Goal: Task Accomplishment & Management: Manage account settings

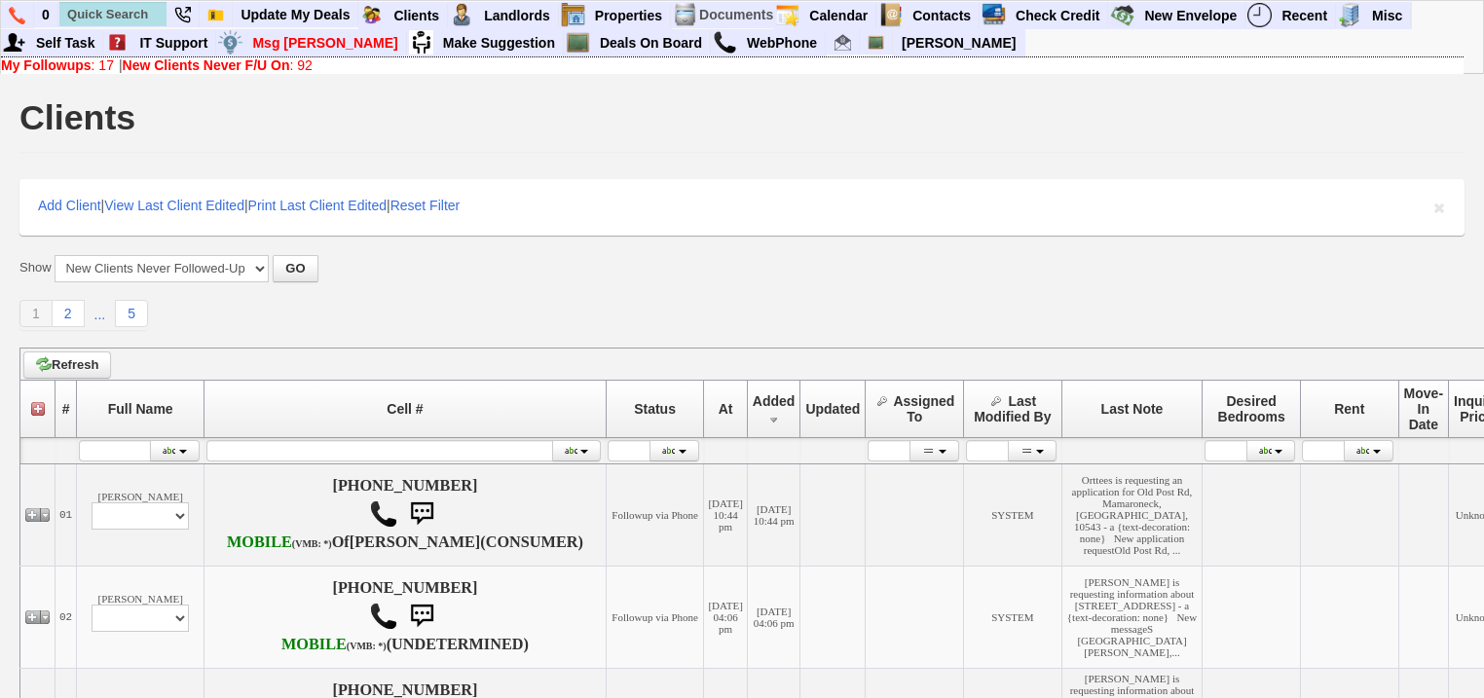
click at [101, 64] on link "My Followups : 17" at bounding box center [57, 65] width 113 height 16
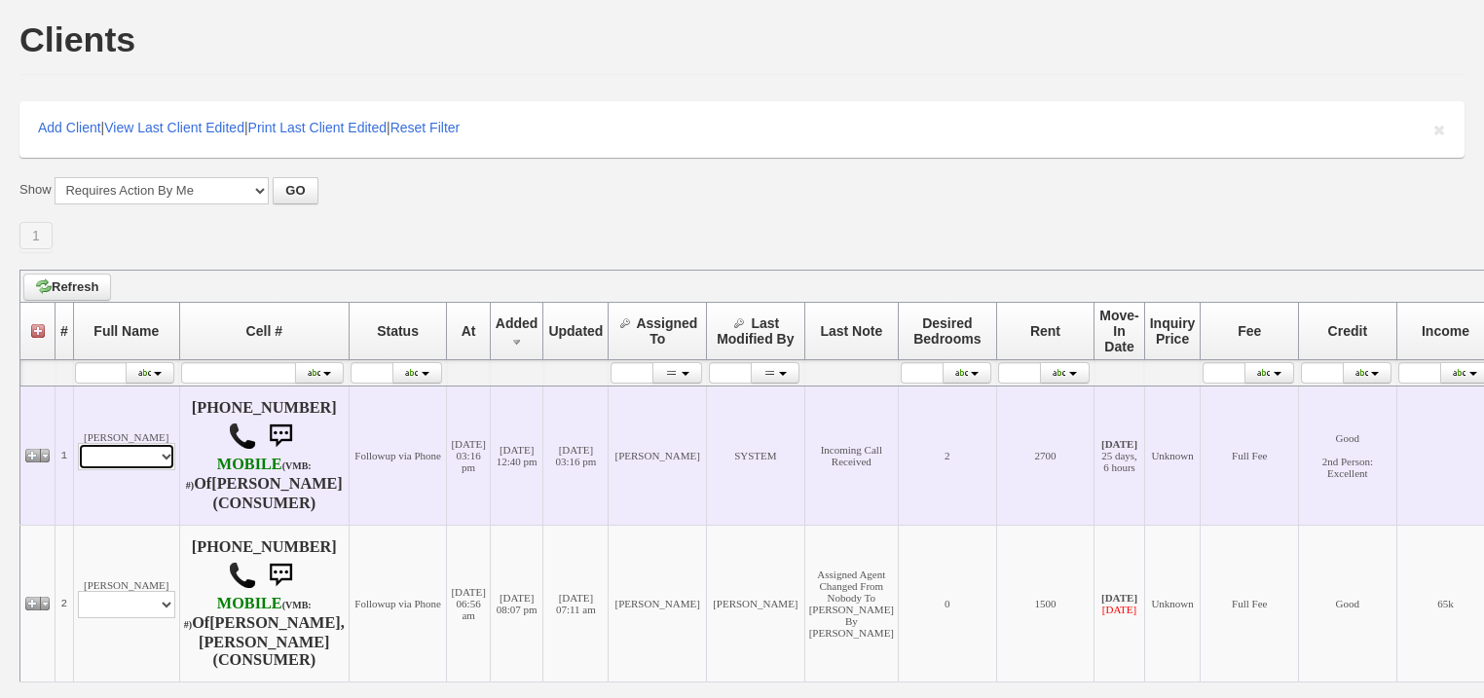
scroll to position [112, 0]
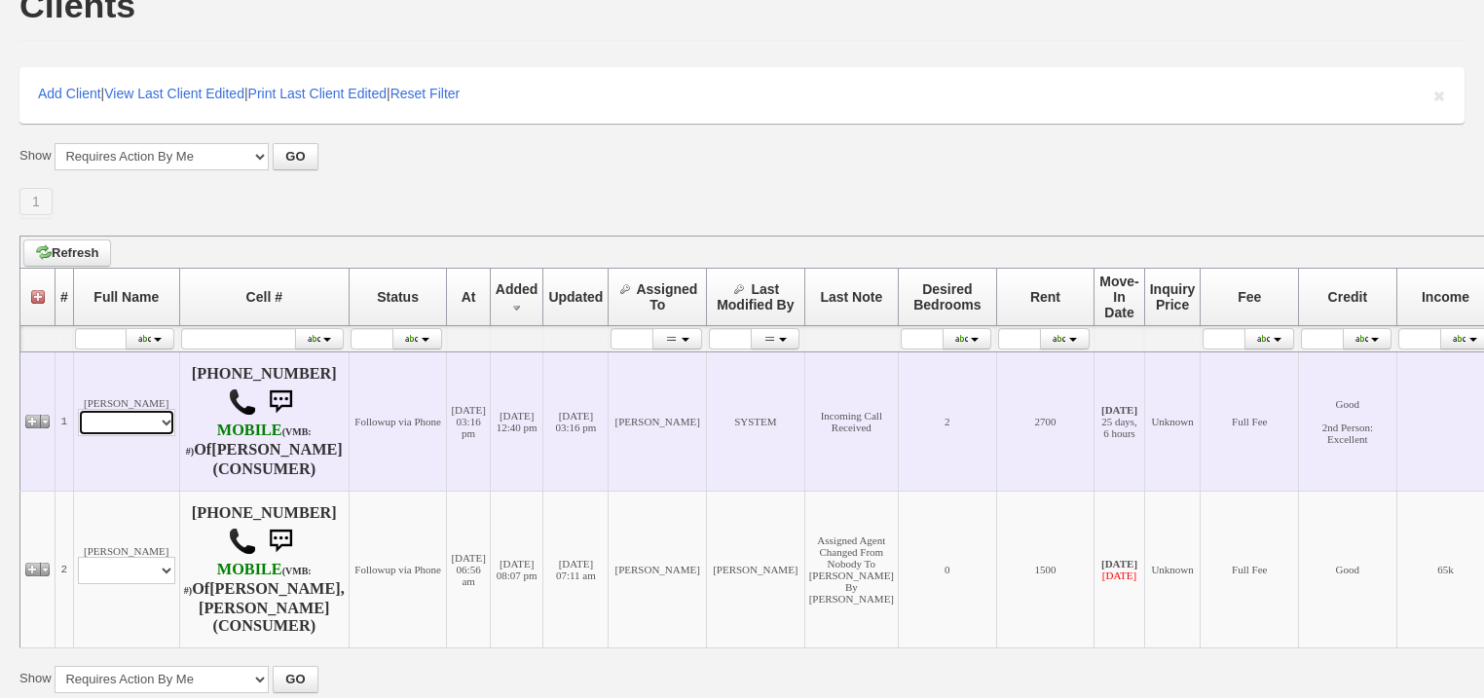
click at [151, 428] on select "Profile Edit Print Closed Deals" at bounding box center [126, 422] width 97 height 27
select select "ChangeURL,/crm/custom/edit_client_form.php?redirect=%2Fcrm%2Fclients.php&id=167…"
click at [78, 417] on select "Profile Edit Print Closed Deals" at bounding box center [126, 422] width 97 height 27
select select
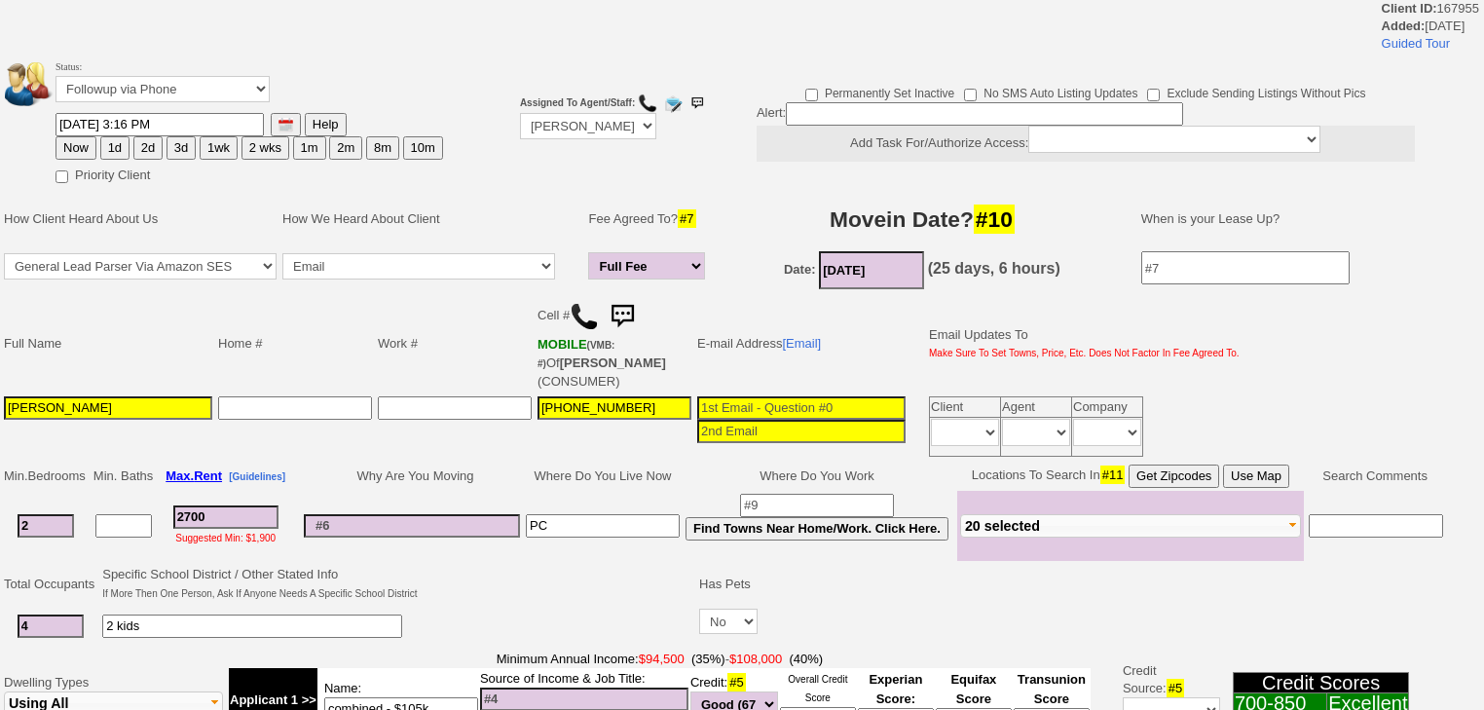
click at [177, 152] on button "3d" at bounding box center [180, 147] width 29 height 23
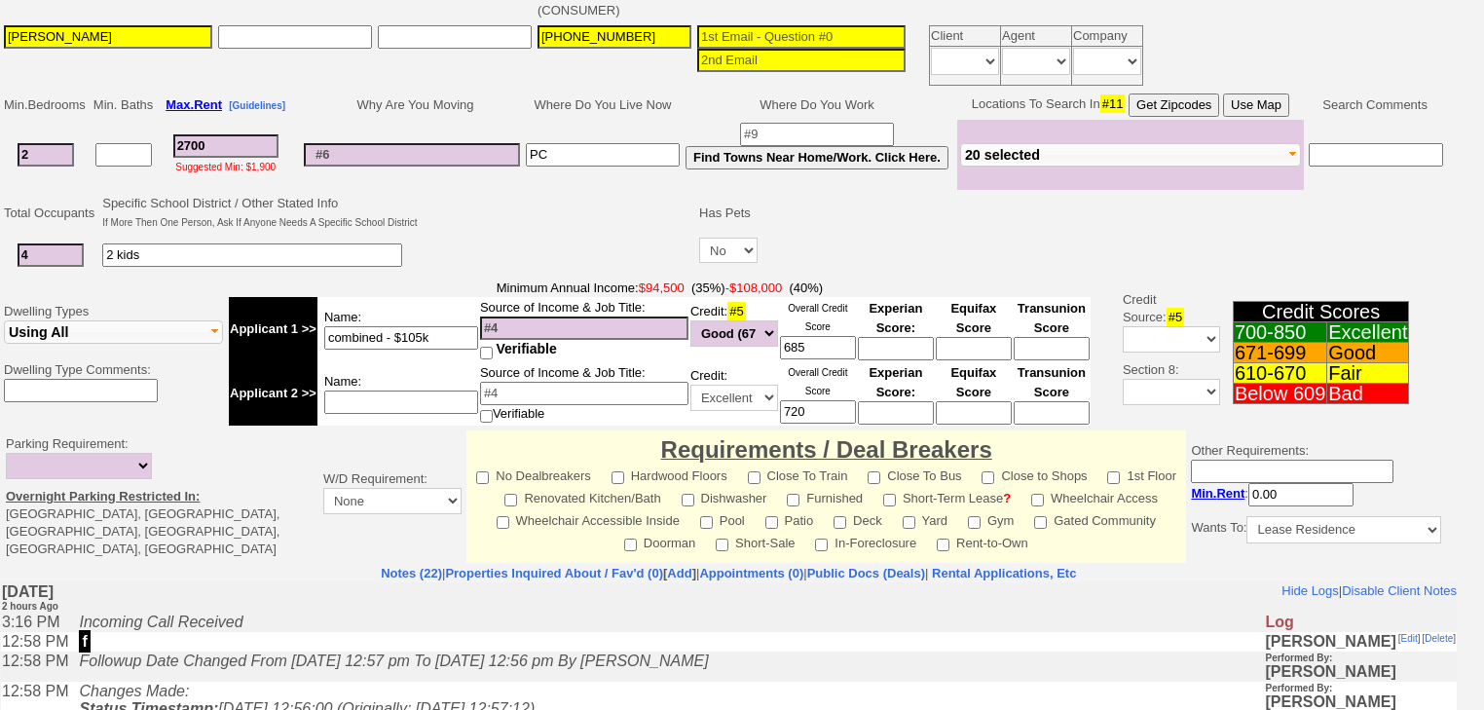
scroll to position [78, 0]
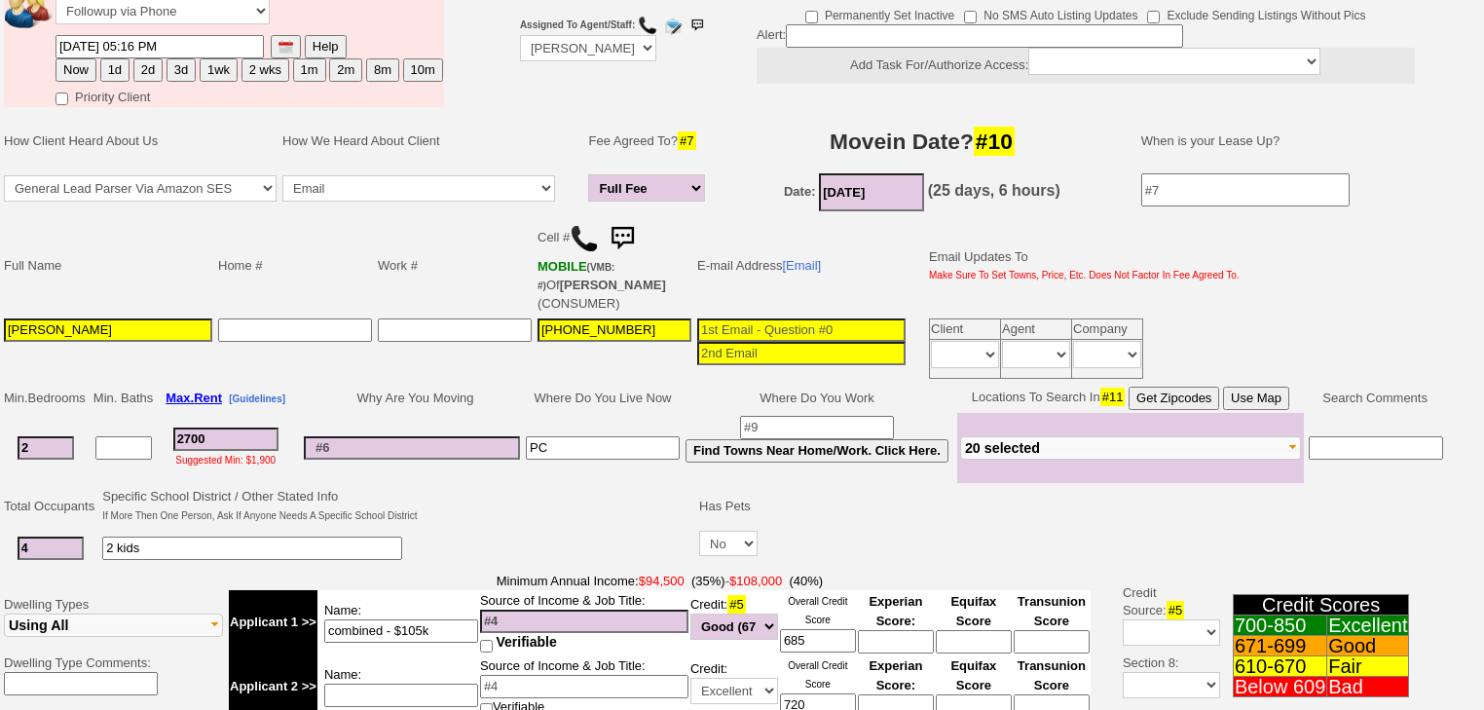
drag, startPoint x: 176, startPoint y: 66, endPoint x: 113, endPoint y: 378, distance: 317.9
click at [176, 68] on button "3d" at bounding box center [180, 69] width 29 height 23
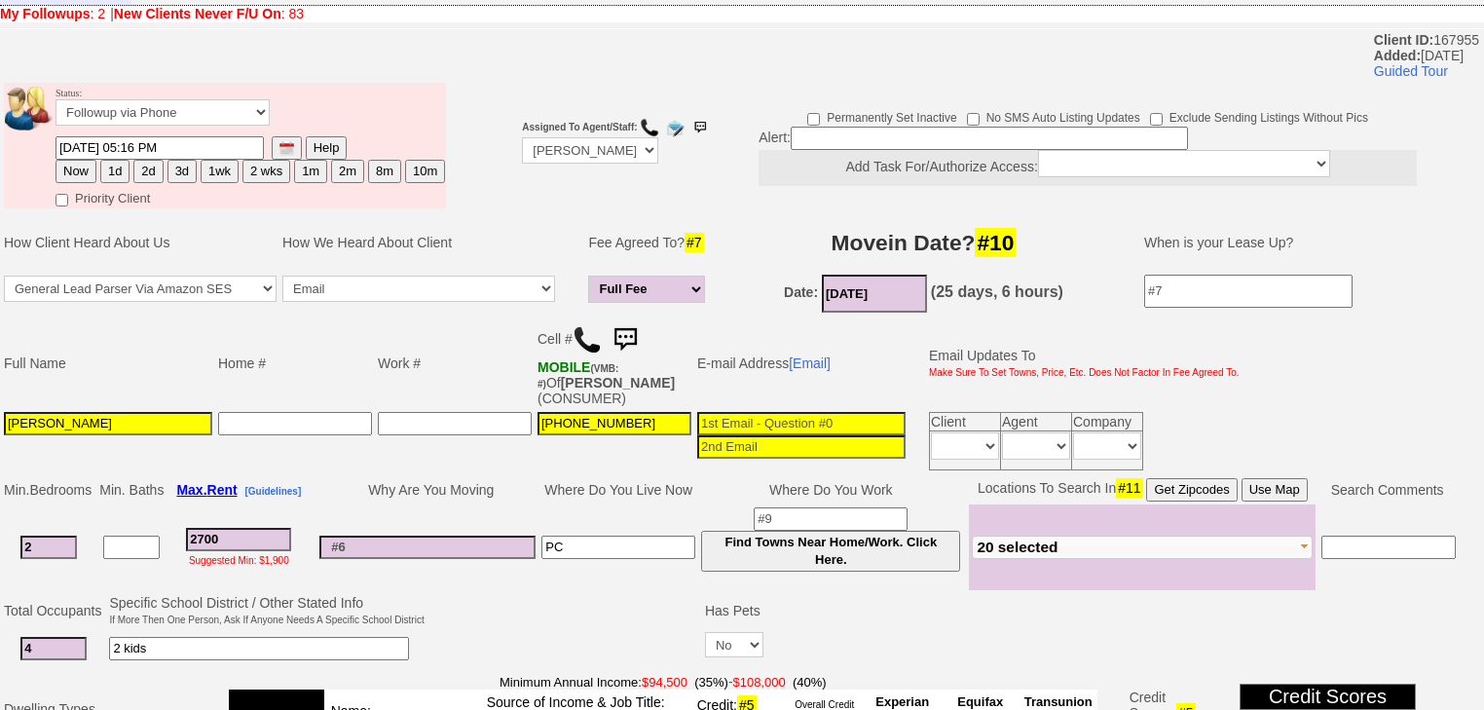
scroll to position [155, 0]
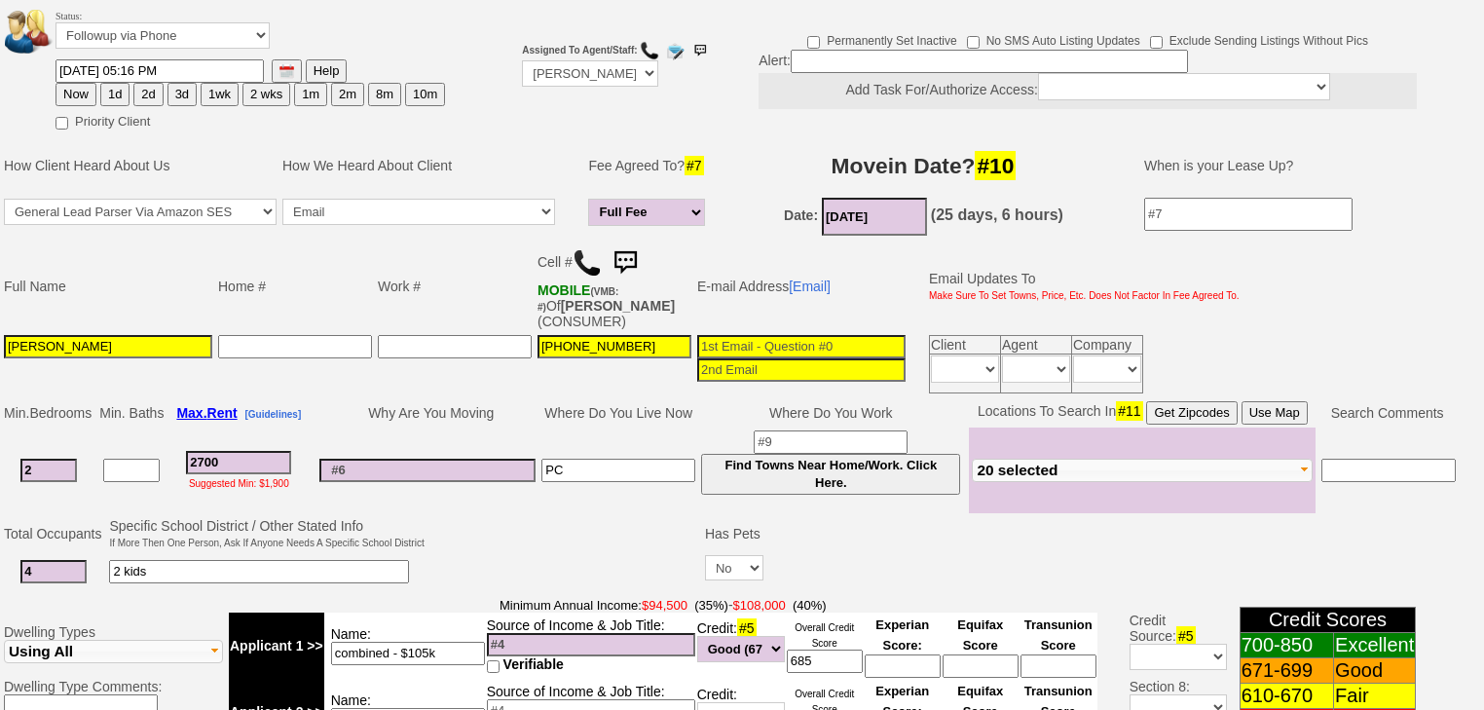
click at [152, 83] on button "2d" at bounding box center [147, 94] width 29 height 23
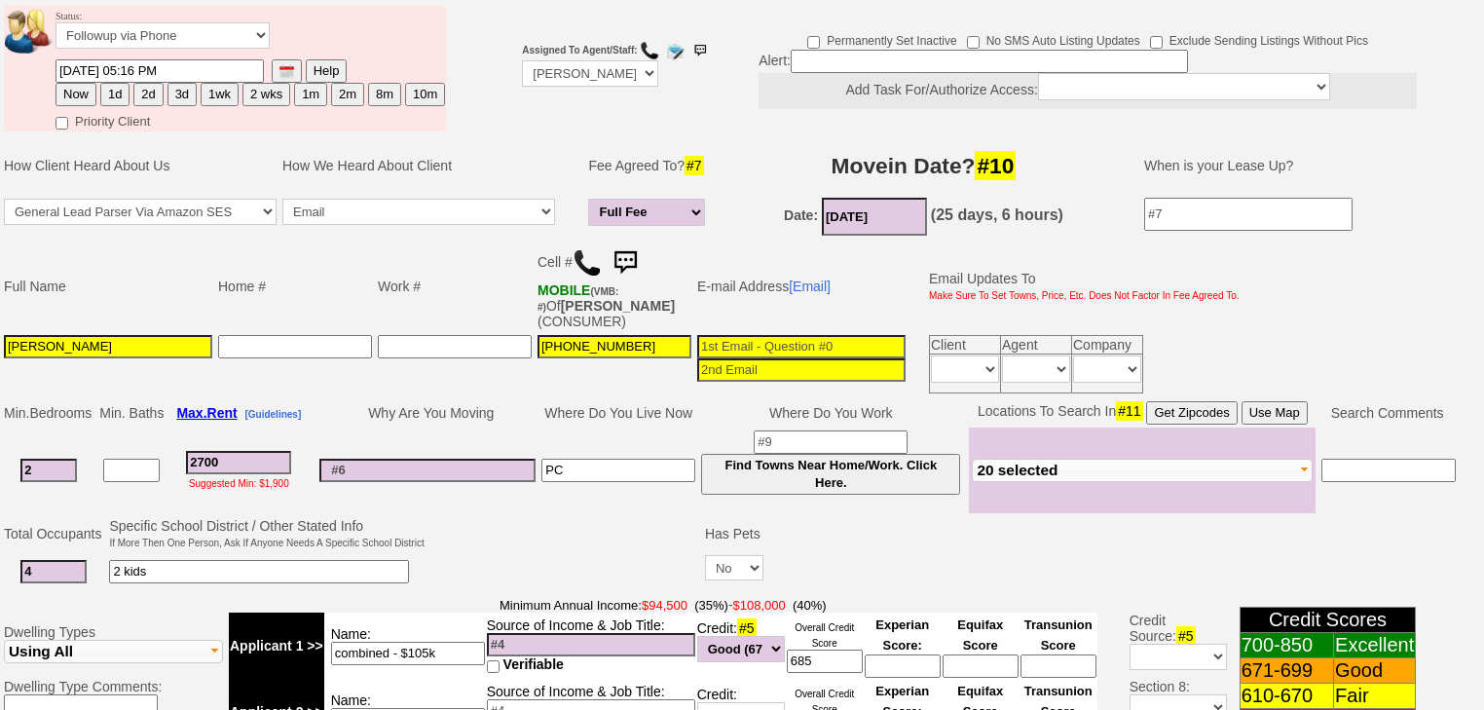
click at [175, 83] on button "3d" at bounding box center [181, 94] width 29 height 23
type input "09/22/2025 05:16 PM"
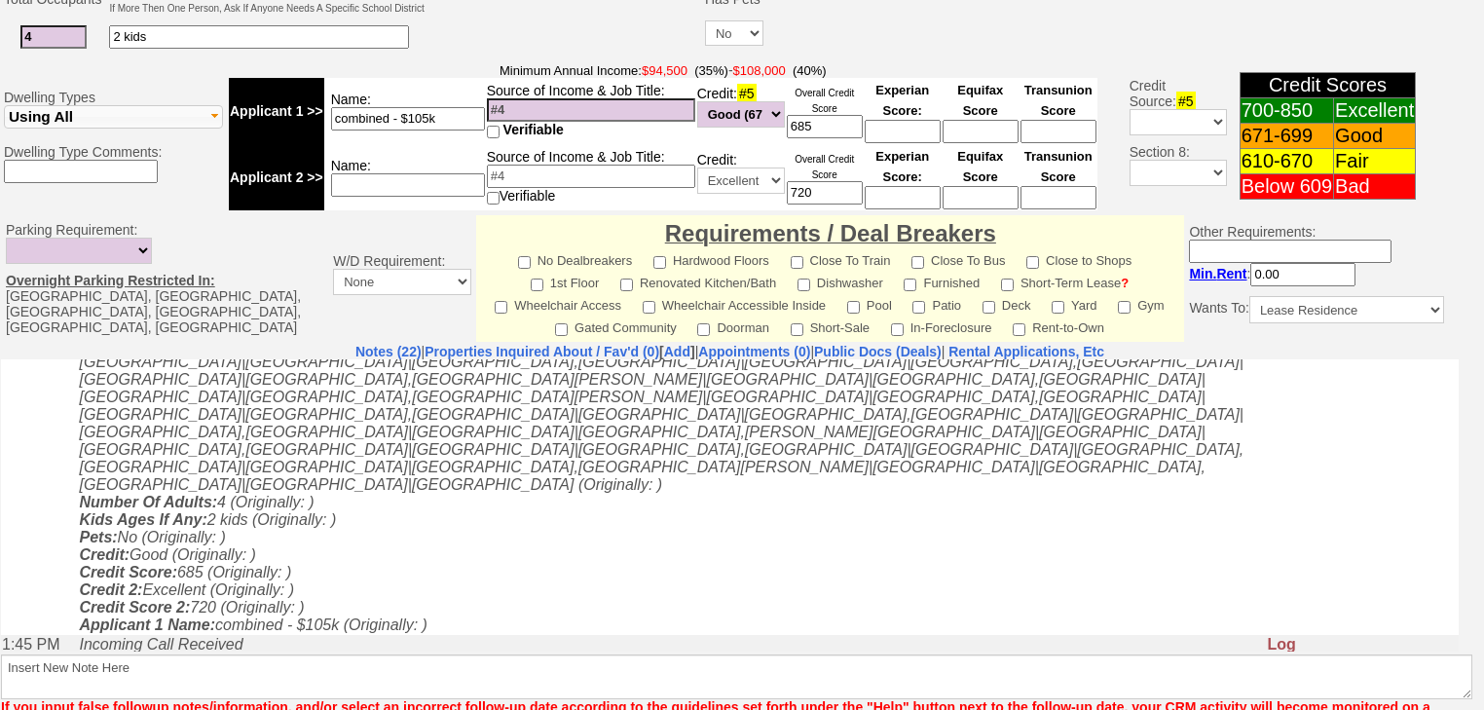
scroll to position [784, 0]
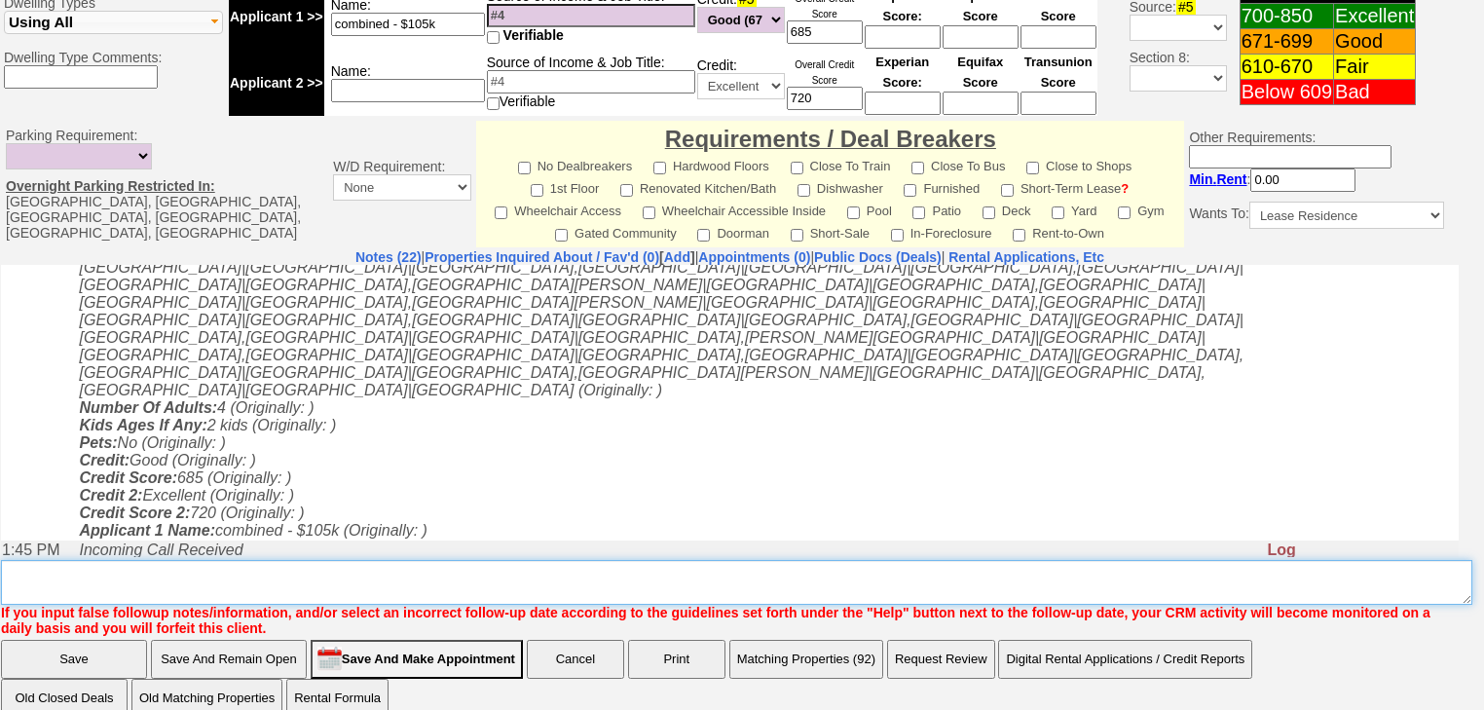
click at [370, 565] on textarea "Insert New Note Here" at bounding box center [736, 582] width 1471 height 45
type textarea "f"
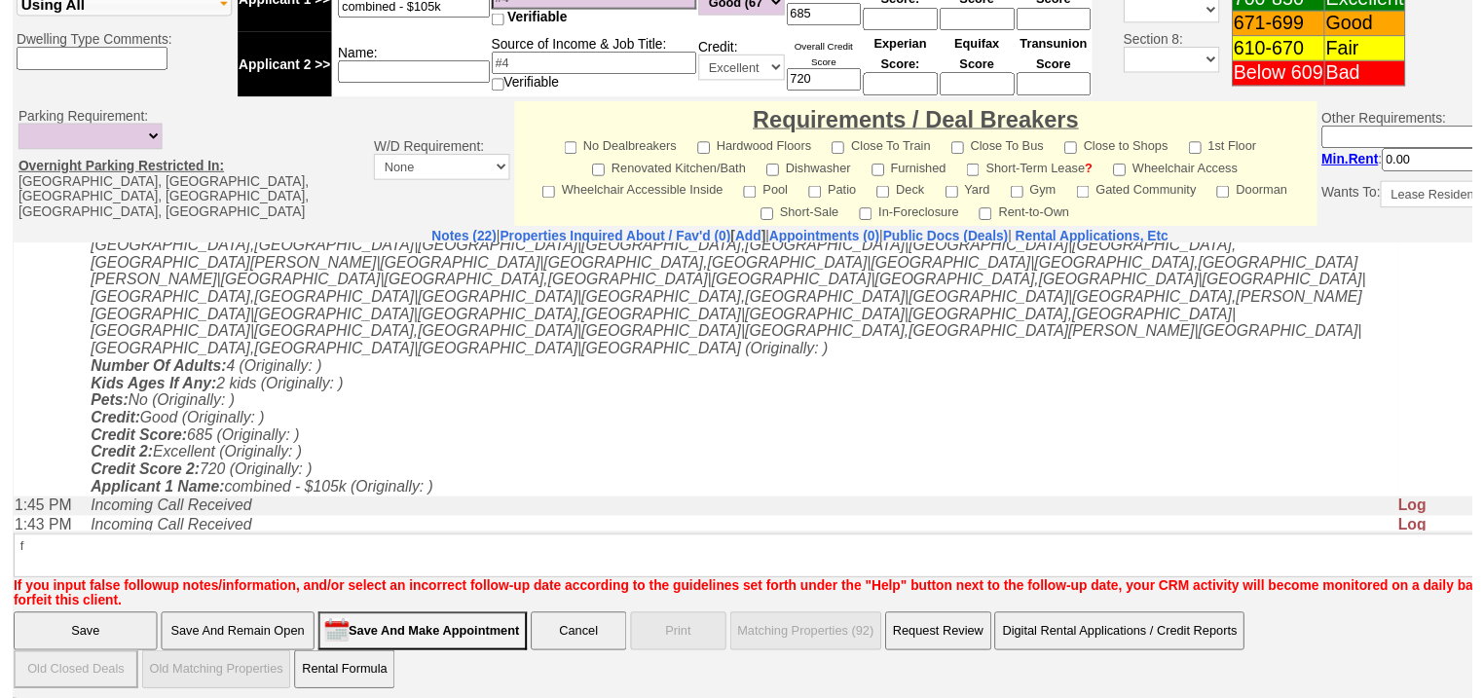
scroll to position [698, 0]
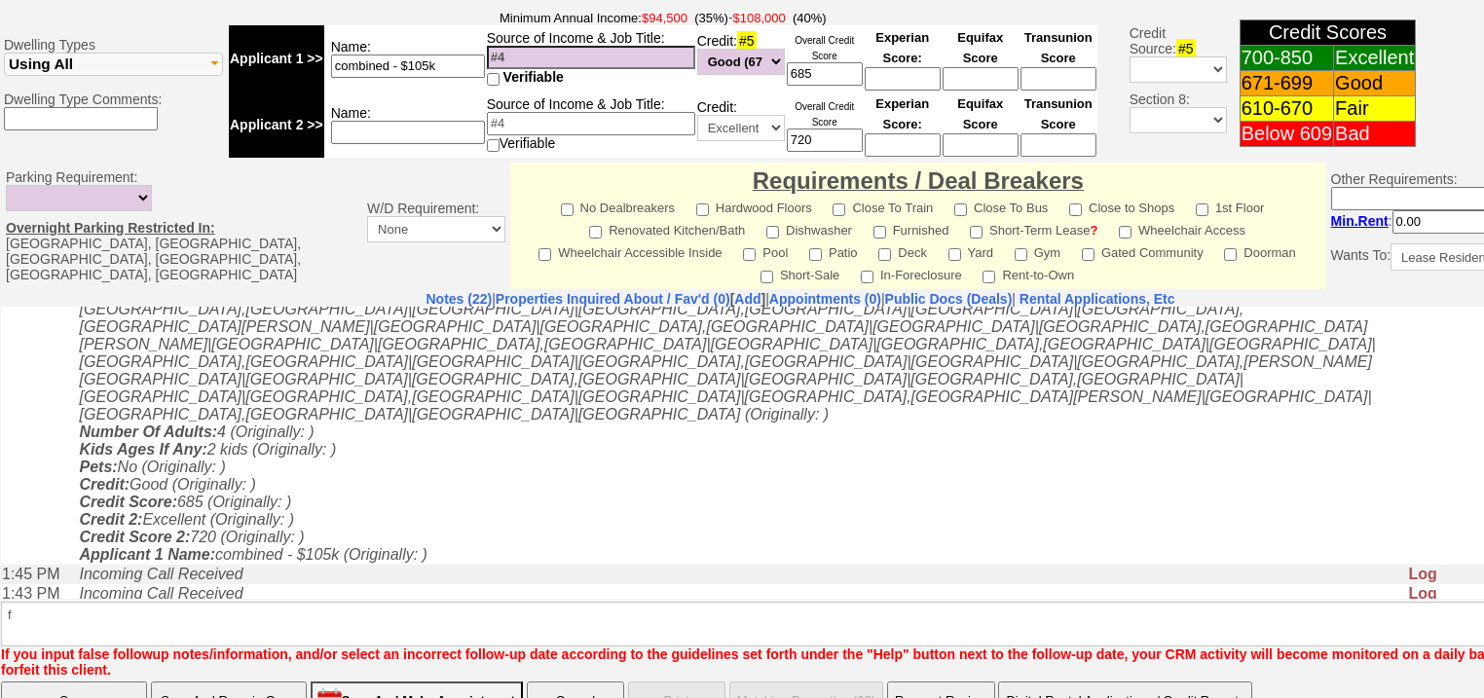
click at [89, 681] on input "Save" at bounding box center [74, 700] width 146 height 39
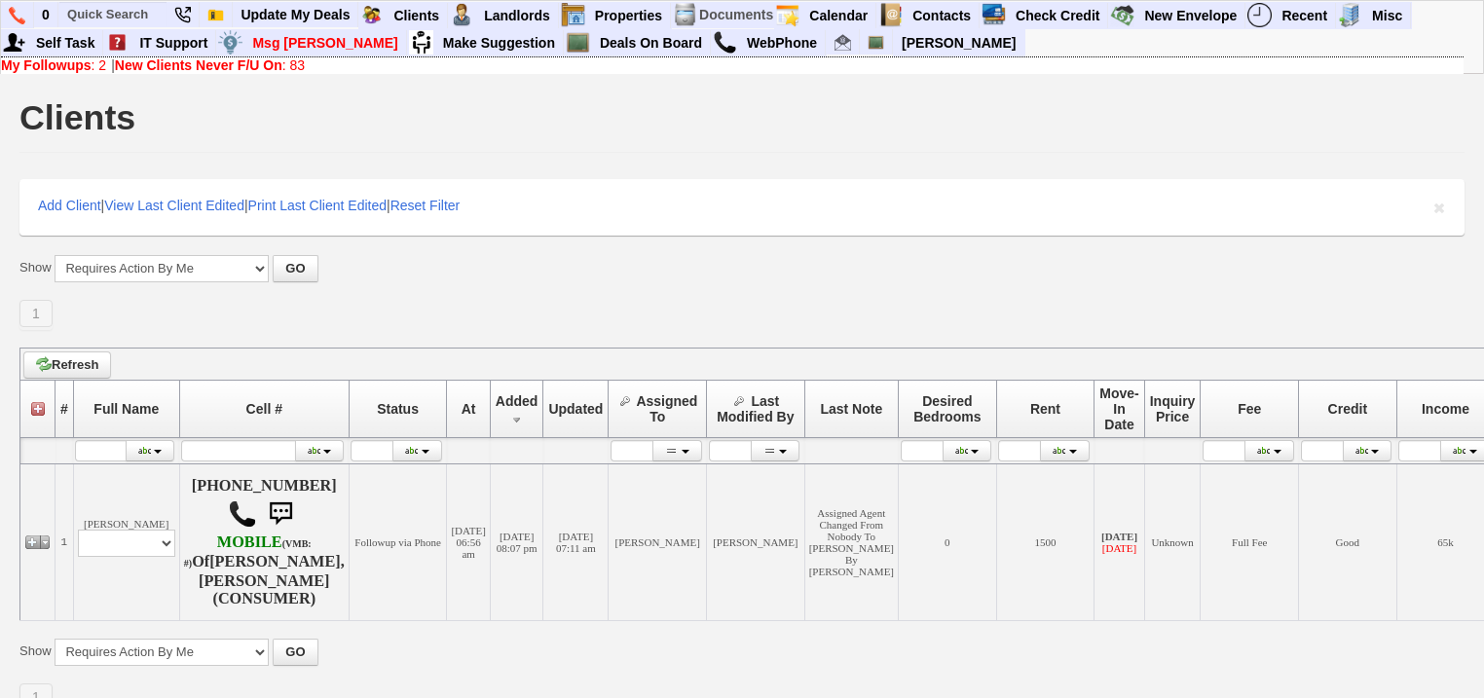
click at [229, 67] on b "New Clients Never F/U On" at bounding box center [198, 65] width 167 height 16
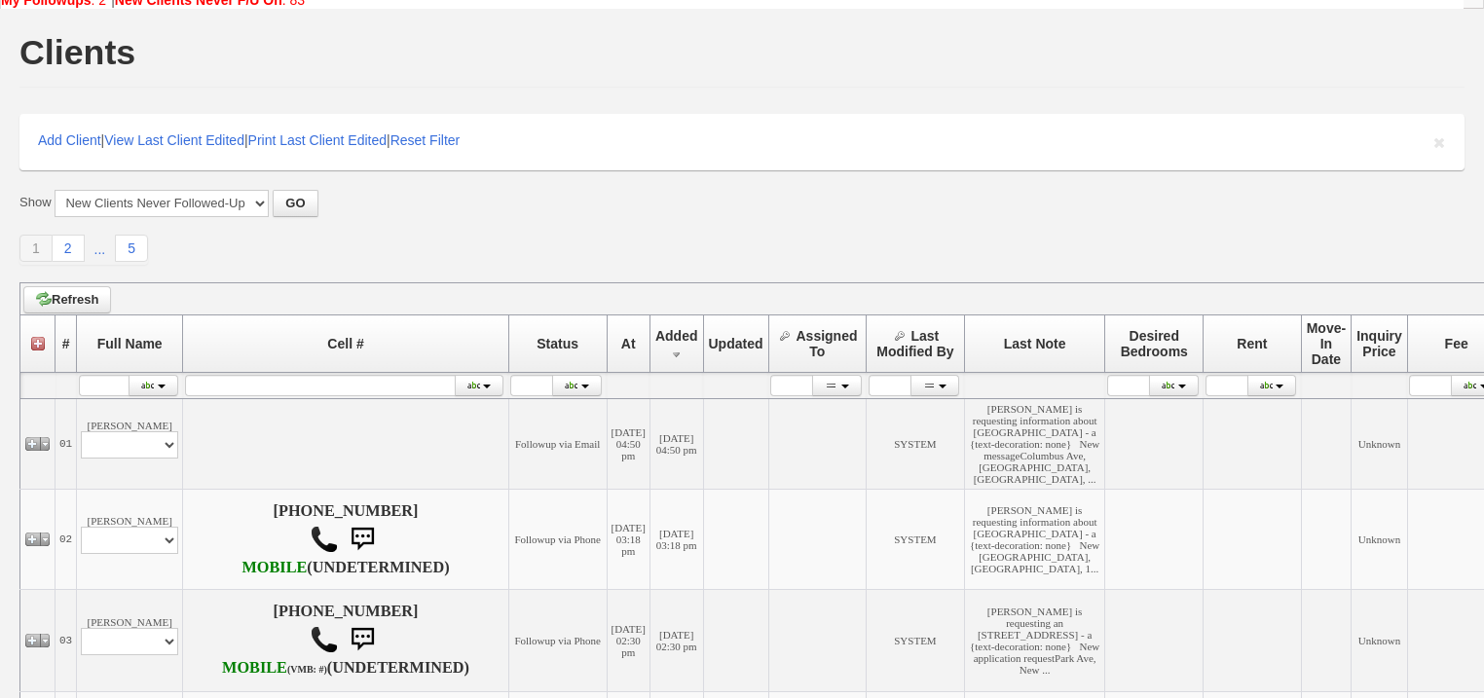
scroll to position [156, 0]
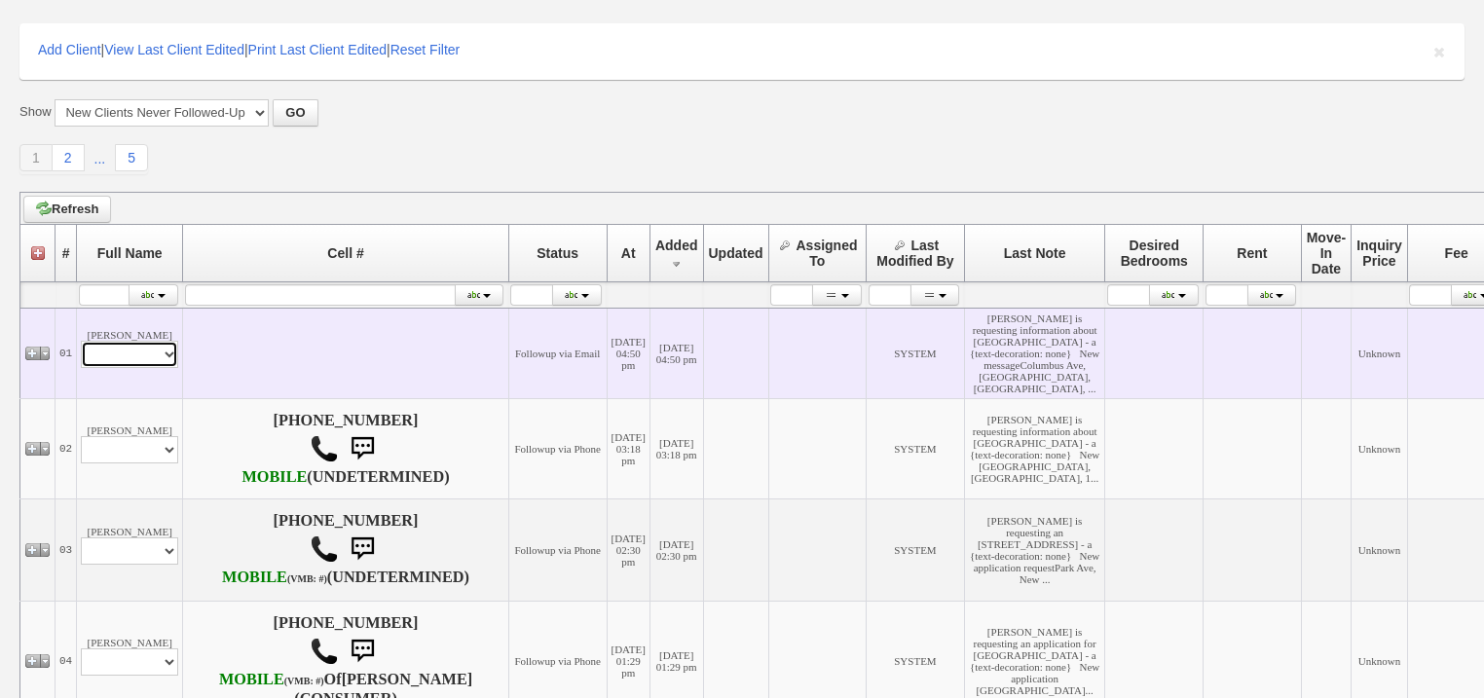
drag, startPoint x: 148, startPoint y: 379, endPoint x: 144, endPoint y: 400, distance: 21.8
click at [148, 368] on select "Profile Edit Print Email Externally (Will Not Be Tracked In CRM) Closed Deals" at bounding box center [129, 354] width 97 height 27
select select "ChangeURL,/crm/custom/edit_client_form.php?redirect=%2Fcrm%2Fclients.php&id=168…"
click at [81, 368] on select "Profile Edit Print Email Externally (Will Not Be Tracked In CRM) Closed Deals" at bounding box center [129, 354] width 97 height 27
select select
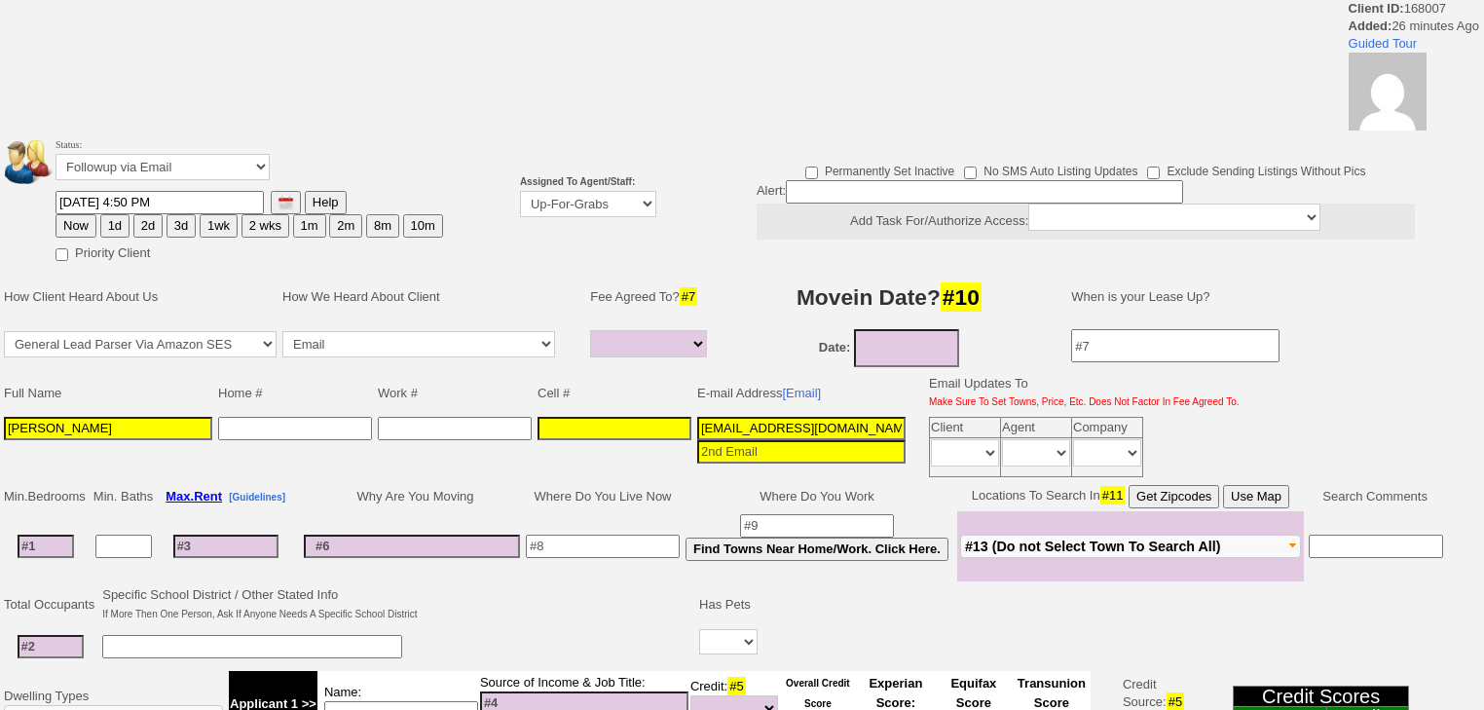
select select
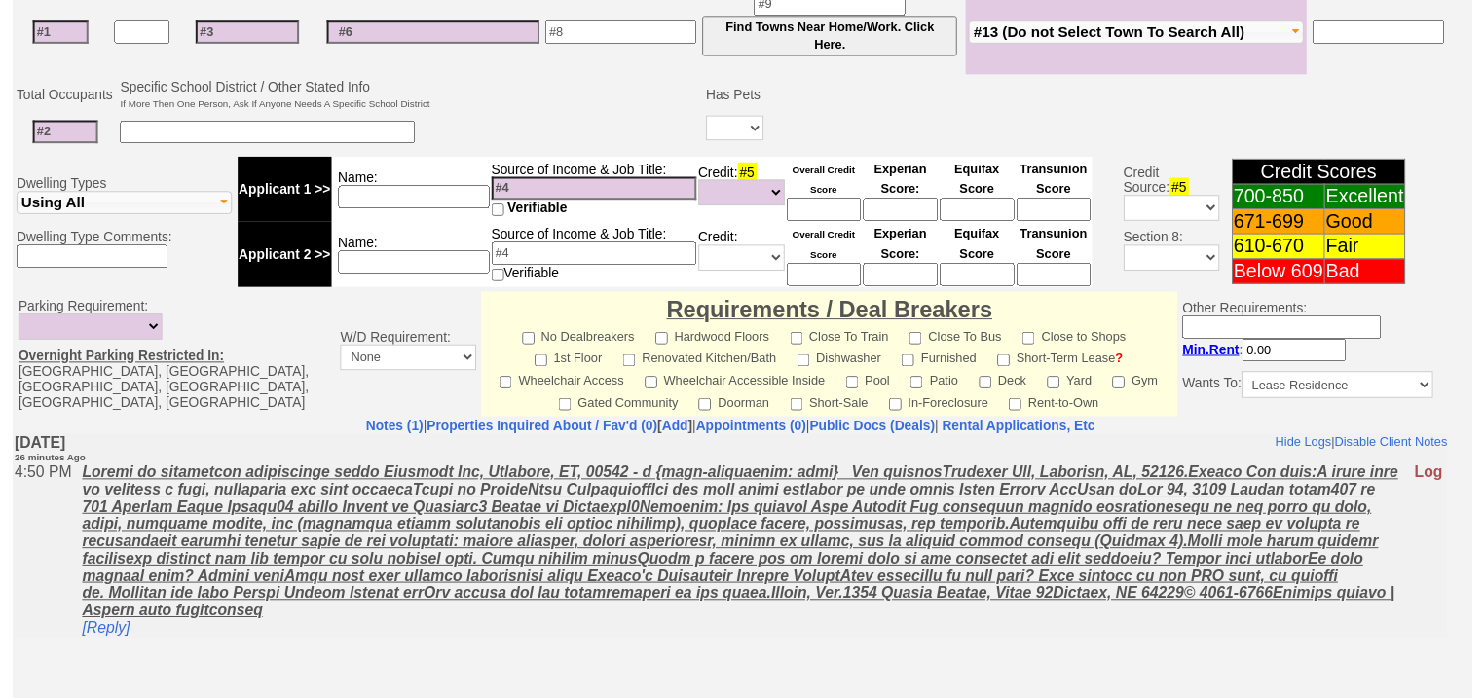
scroll to position [70, 0]
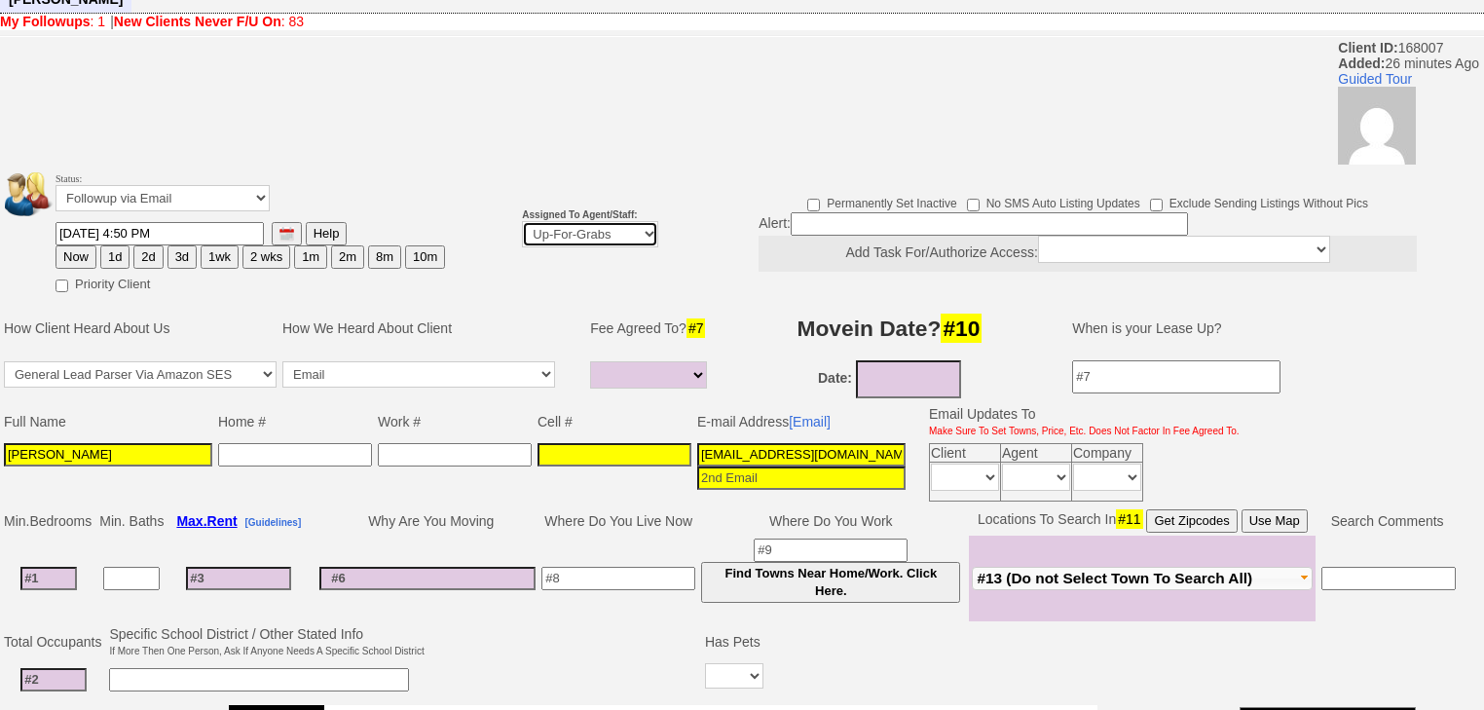
click at [573, 221] on select "Up-For-Grabs ***** STAFF ***** Bob Bruno 914-419-3579 Cristy Liberto 914-486-10…" at bounding box center [590, 234] width 136 height 26
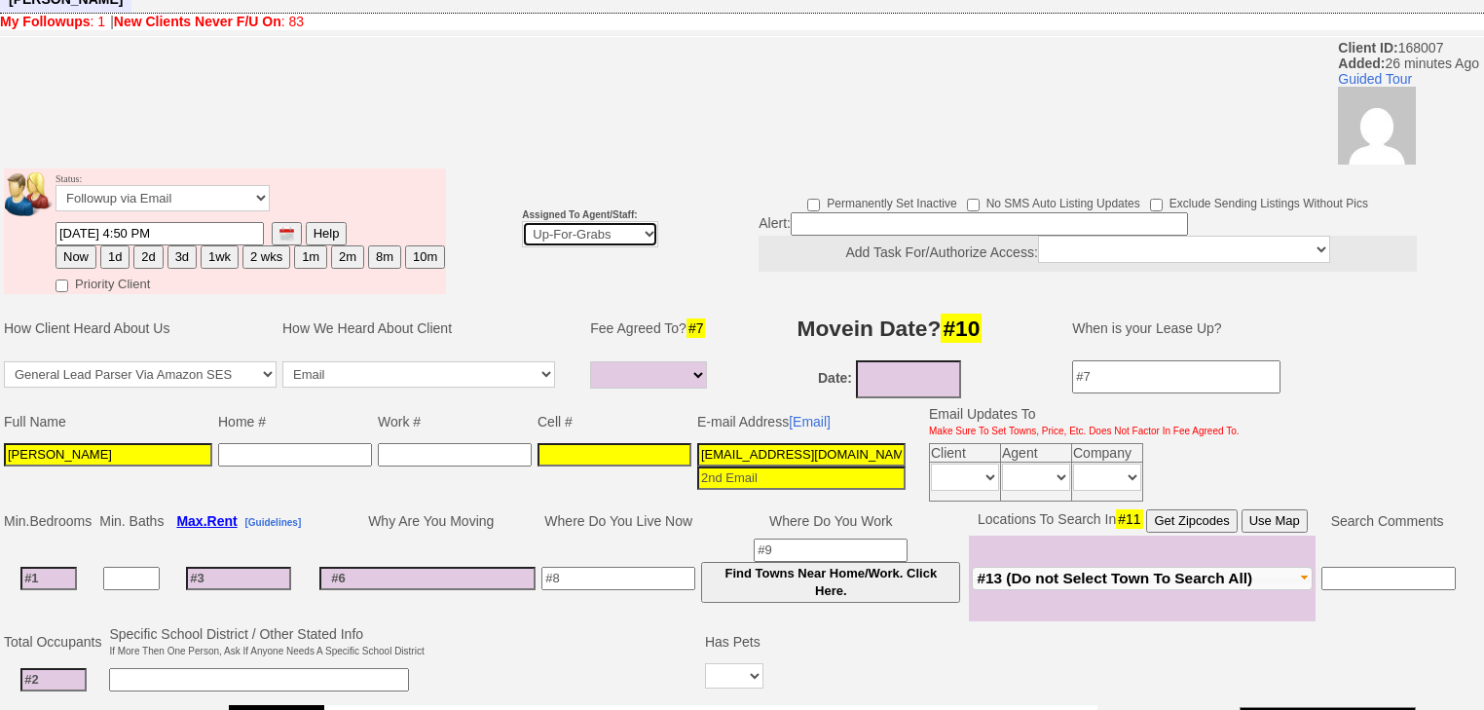
select select "227"
click at [522, 221] on select "Up-For-Grabs ***** STAFF ***** Bob Bruno 914-419-3579 Cristy Liberto 914-486-10…" at bounding box center [590, 234] width 136 height 26
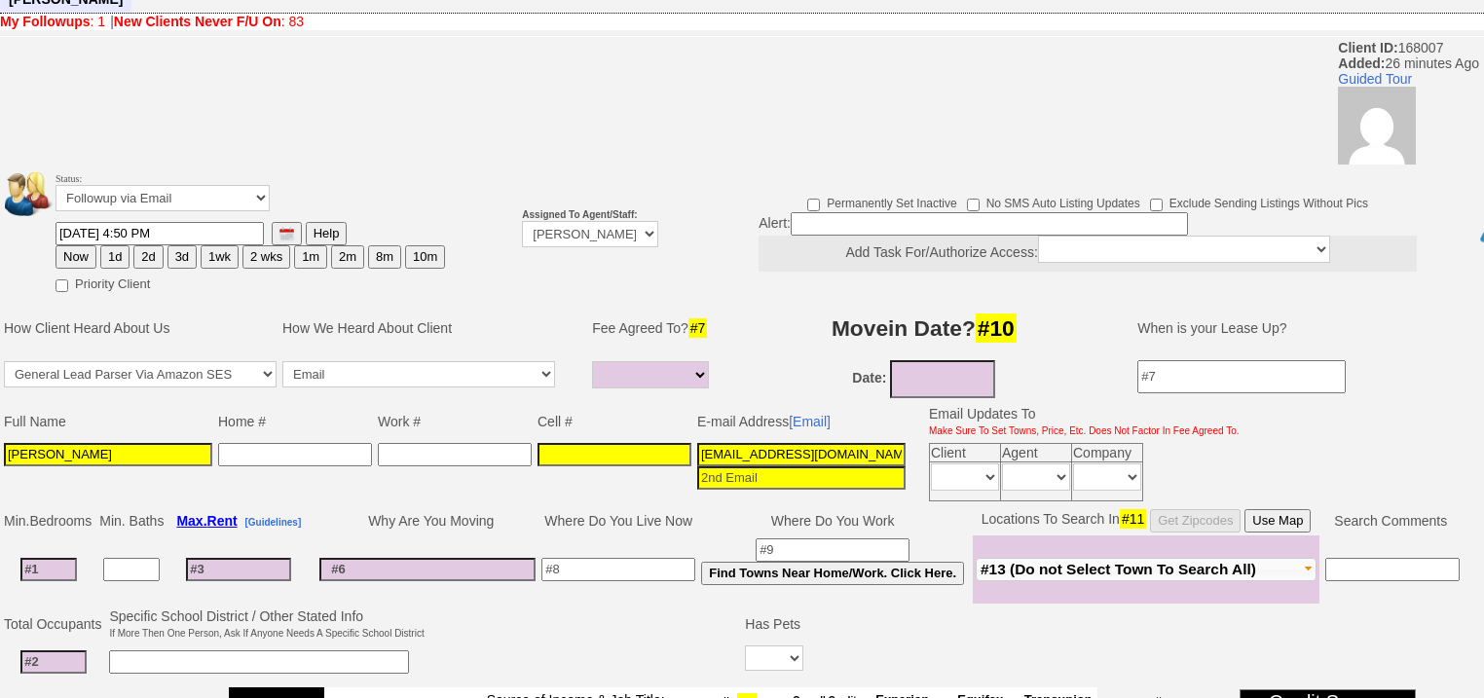
click at [135, 245] on button "2d" at bounding box center [147, 256] width 29 height 23
type input "09/21/2025 05:16 PM"
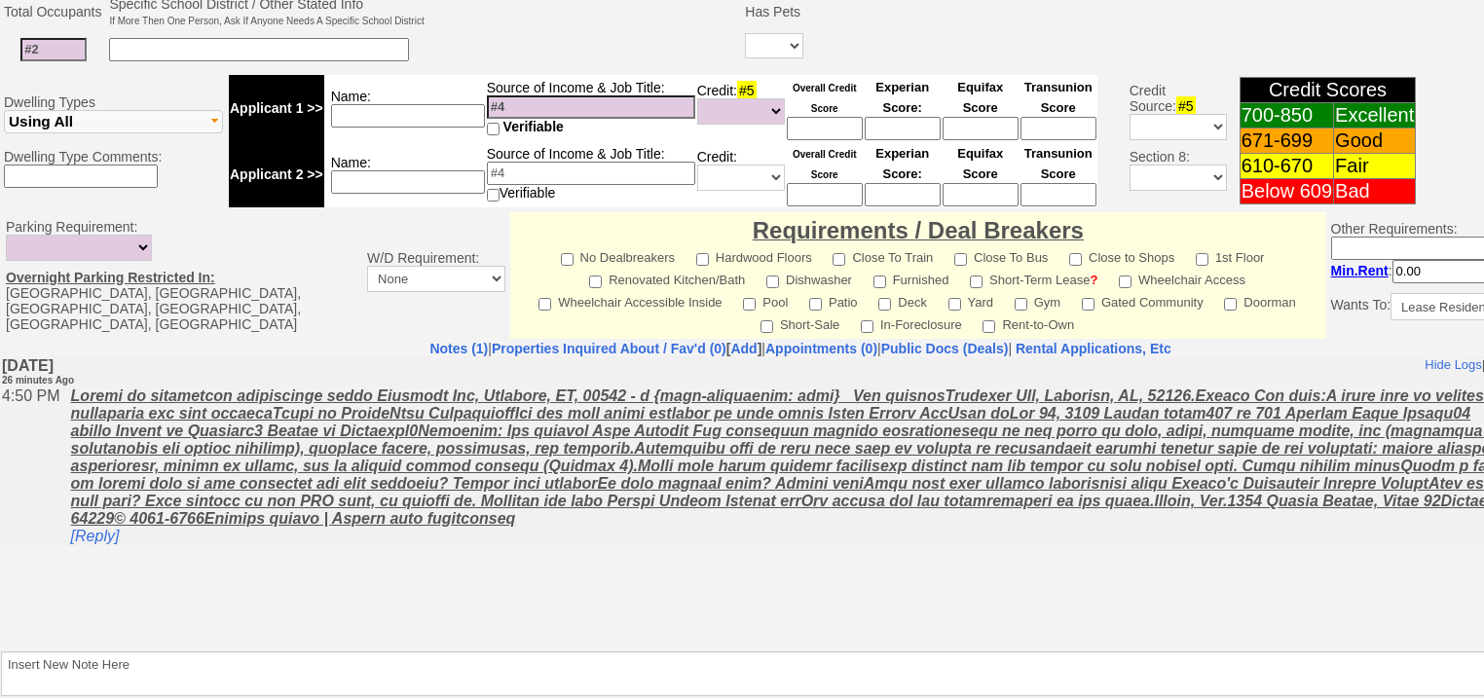
scroll to position [775, 0]
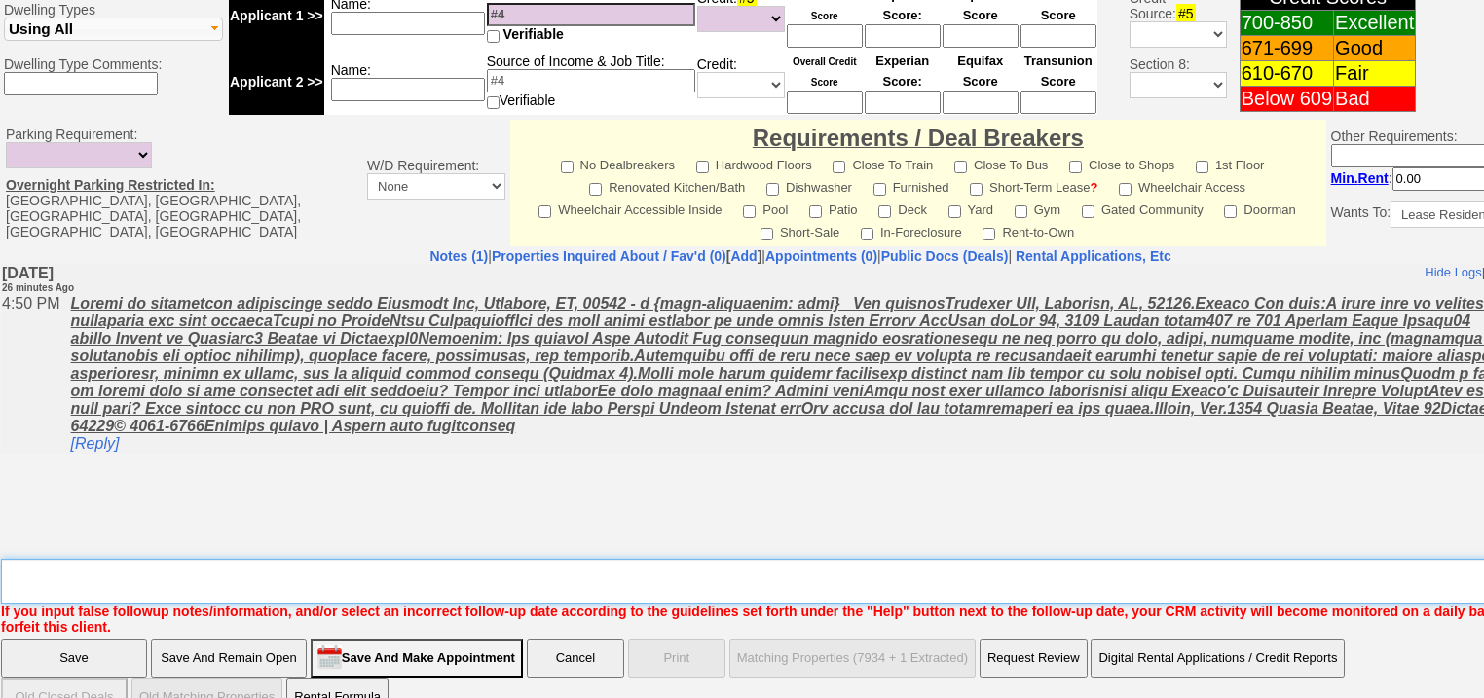
click at [128, 559] on textarea "Insert New Note Here" at bounding box center [807, 581] width 1612 height 45
type textarea "f"
click at [28, 639] on input "Save" at bounding box center [74, 658] width 146 height 39
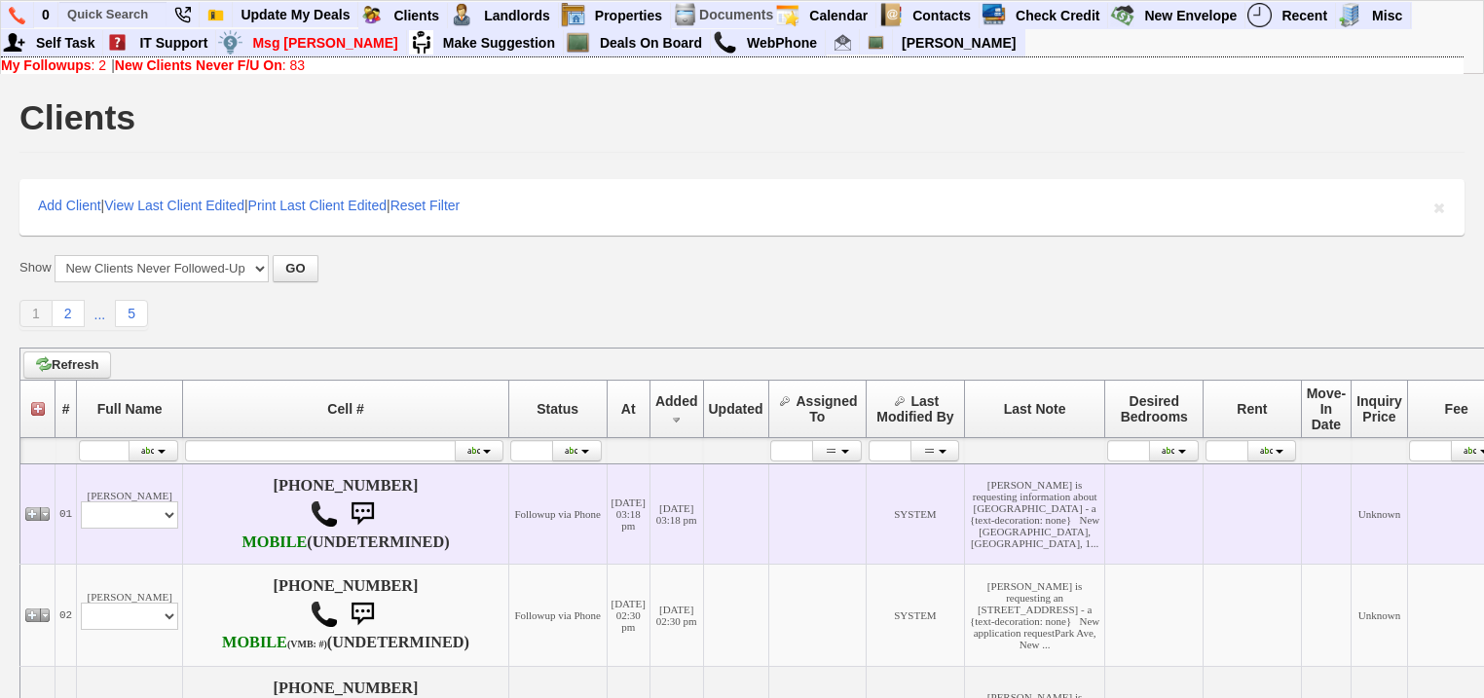
scroll to position [389, 0]
